Goal: Find specific page/section: Find specific page/section

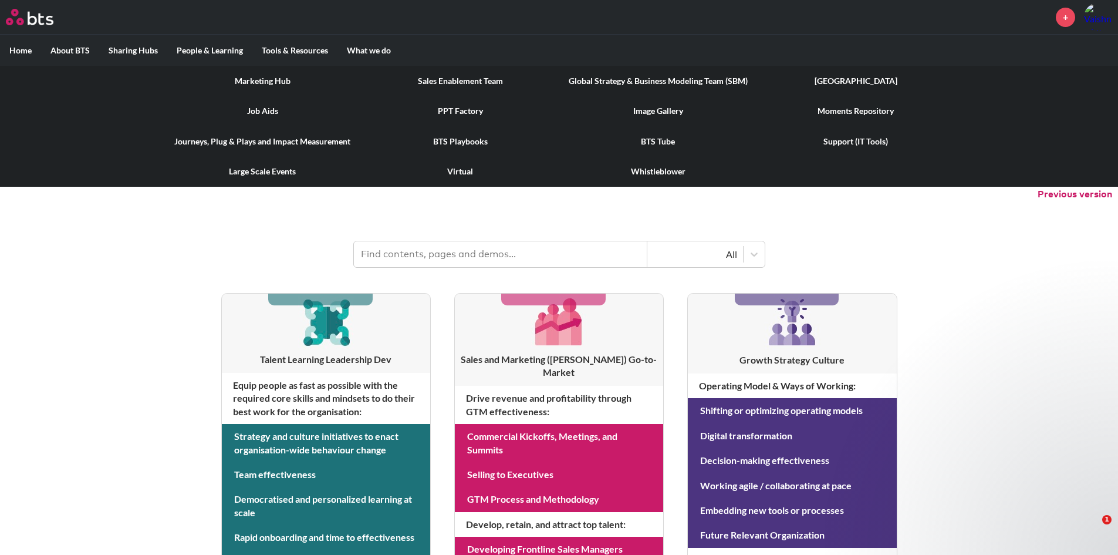
click at [835, 79] on link "[GEOGRAPHIC_DATA]" at bounding box center [856, 81] width 198 height 31
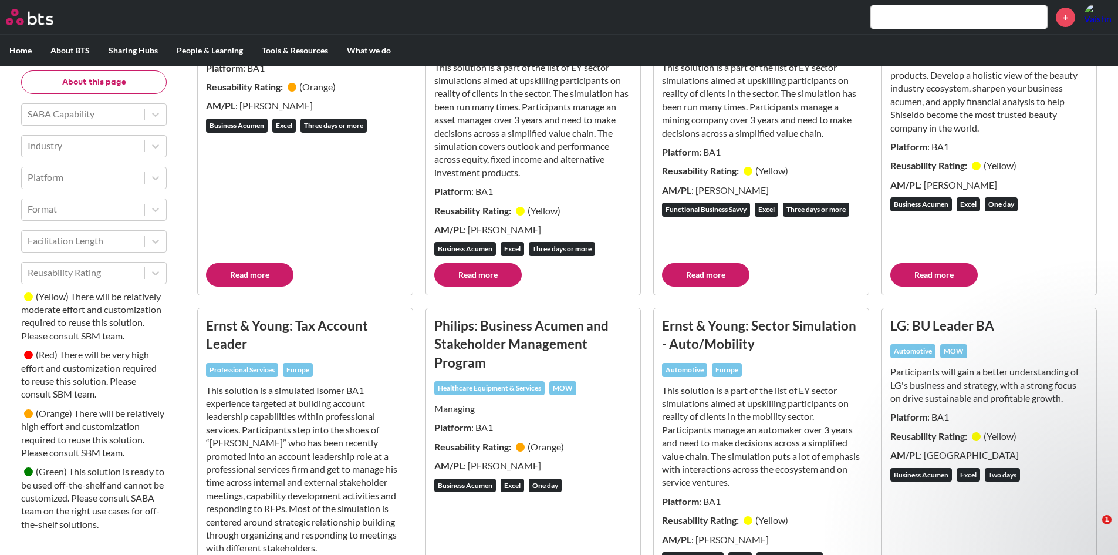
scroll to position [3031, 0]
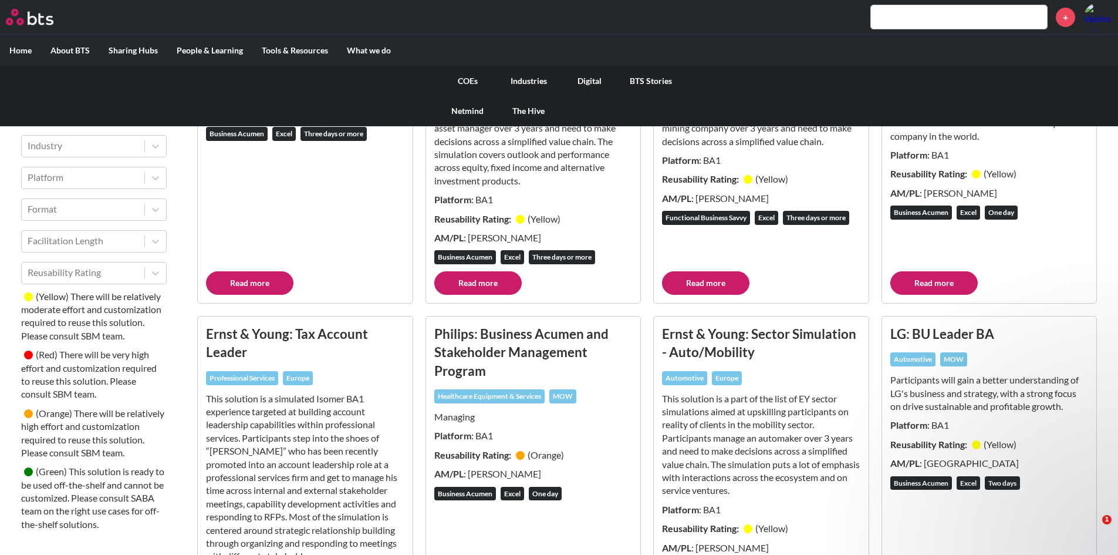
click at [580, 77] on link "Digital" at bounding box center [589, 81] width 61 height 31
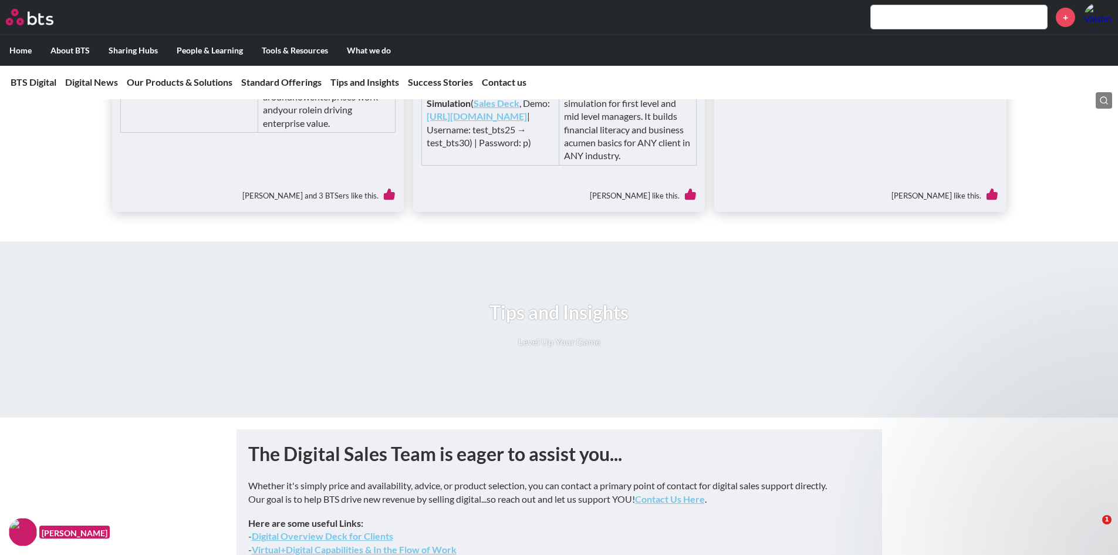
scroll to position [2814, 0]
